Goal: Transaction & Acquisition: Purchase product/service

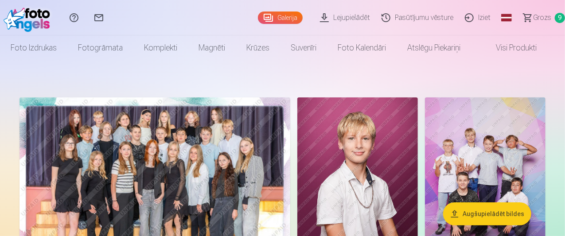
click at [534, 21] on span "Grozs" at bounding box center [542, 17] width 18 height 11
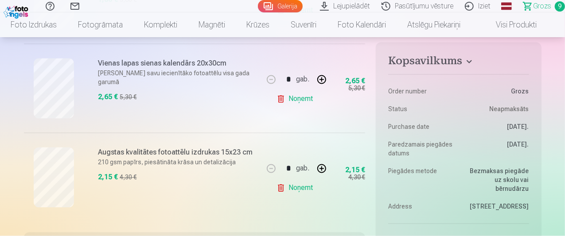
scroll to position [841, 0]
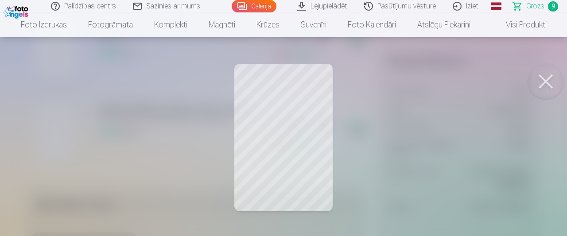
click at [542, 81] on button at bounding box center [545, 81] width 35 height 35
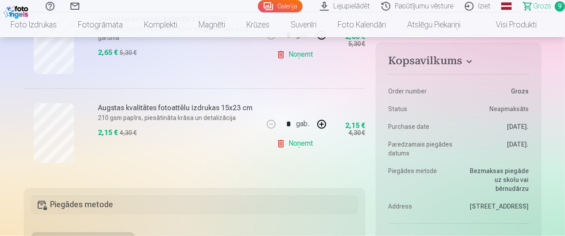
click at [177, 108] on h6 "Augstas kvalitātes fotoattēlu izdrukas 15x23 cm" at bounding box center [178, 108] width 160 height 11
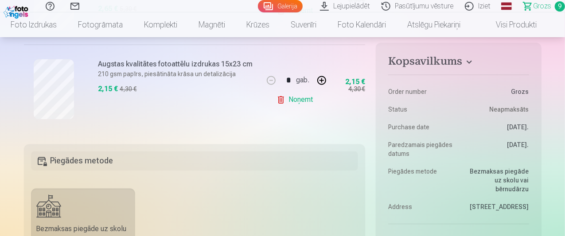
scroll to position [797, 0]
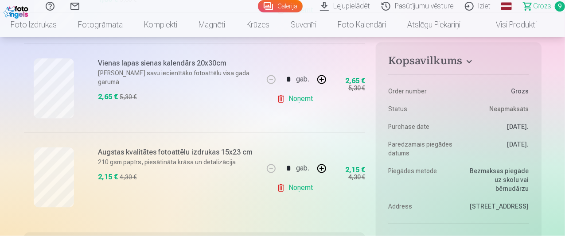
click at [292, 188] on link "Noņemt" at bounding box center [296, 188] width 40 height 18
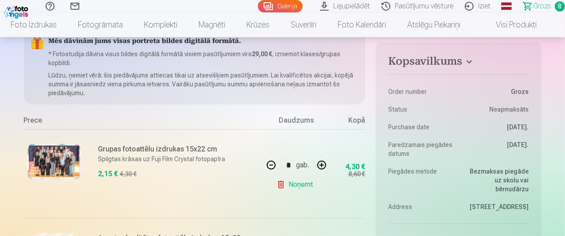
scroll to position [0, 0]
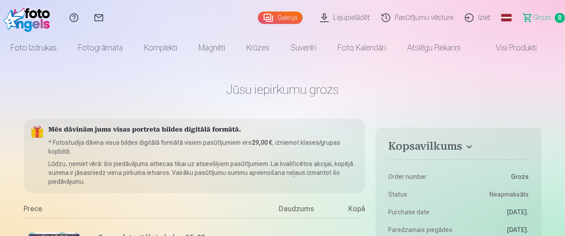
click at [465, 18] on link "Iziet" at bounding box center [478, 17] width 37 height 35
